Goal: Information Seeking & Learning: Learn about a topic

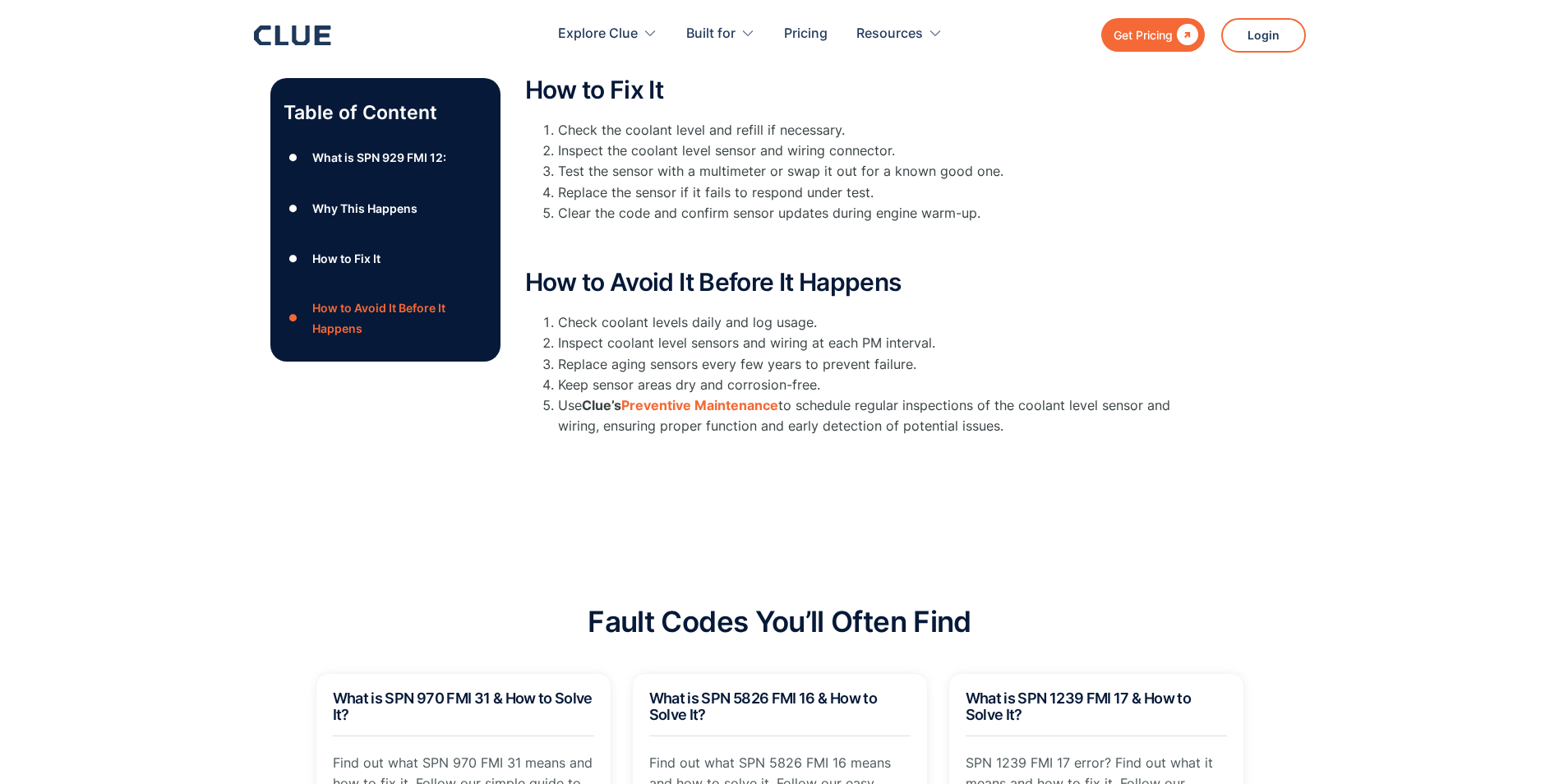
scroll to position [822, 0]
